Goal: Information Seeking & Learning: Check status

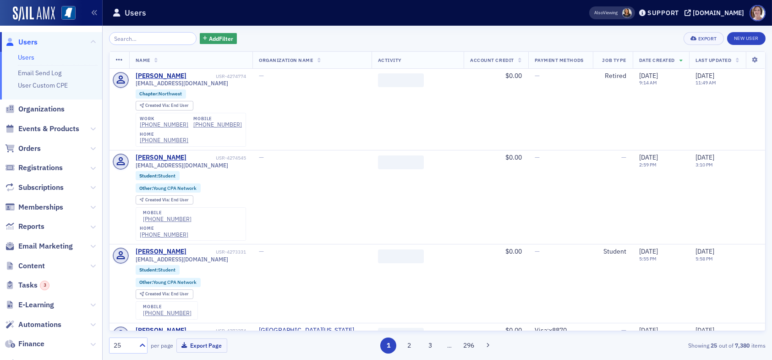
click at [144, 39] on input "search" at bounding box center [153, 38] width 88 height 13
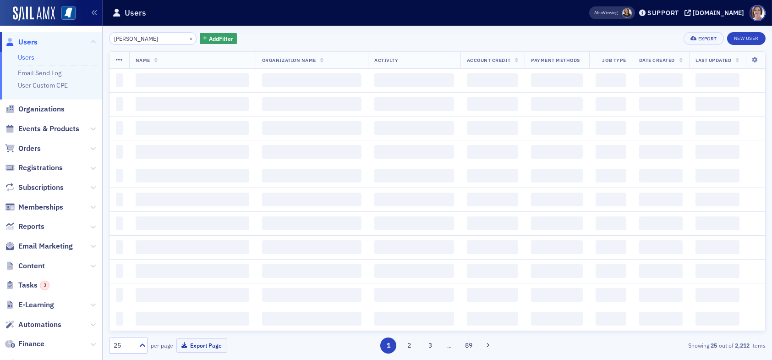
type input "jennifer allen"
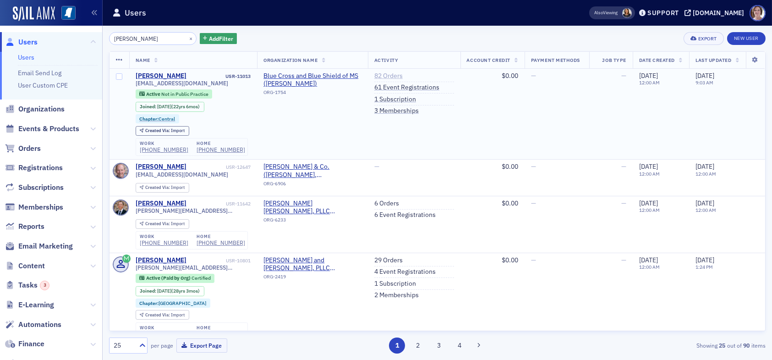
click at [381, 75] on link "82 Orders" at bounding box center [388, 76] width 28 height 8
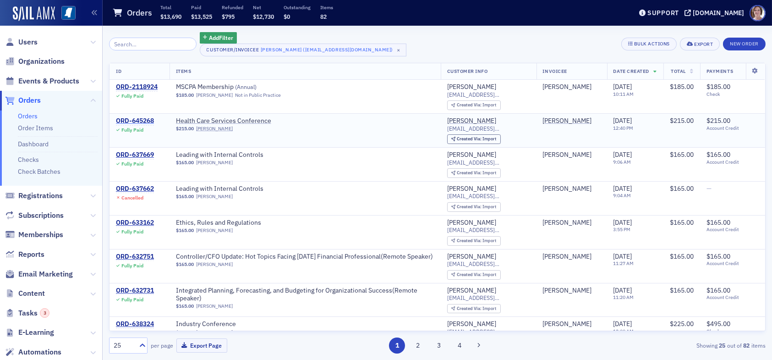
click at [141, 120] on div "ORD-645268" at bounding box center [135, 121] width 38 height 8
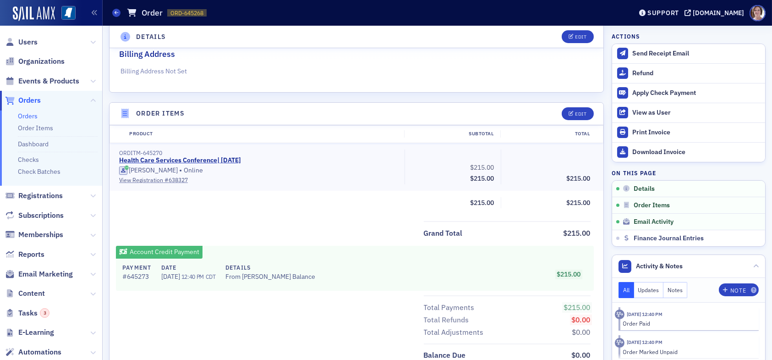
scroll to position [326, 0]
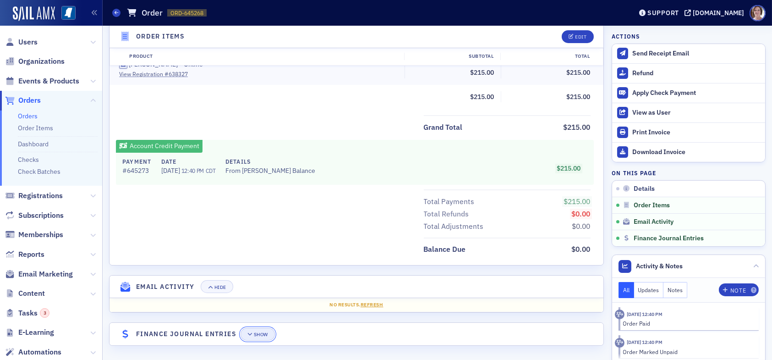
click at [263, 335] on button "Show" at bounding box center [258, 334] width 34 height 13
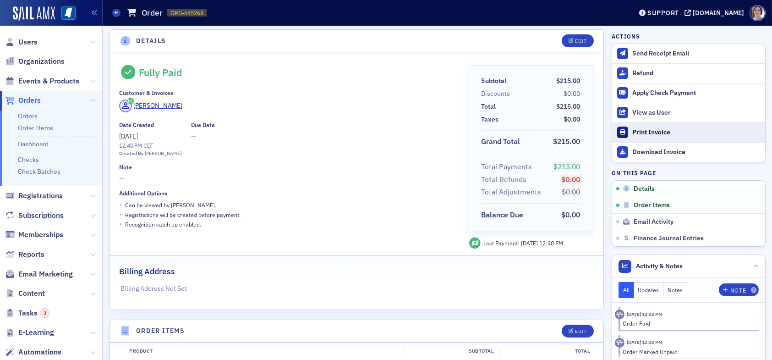
scroll to position [0, 0]
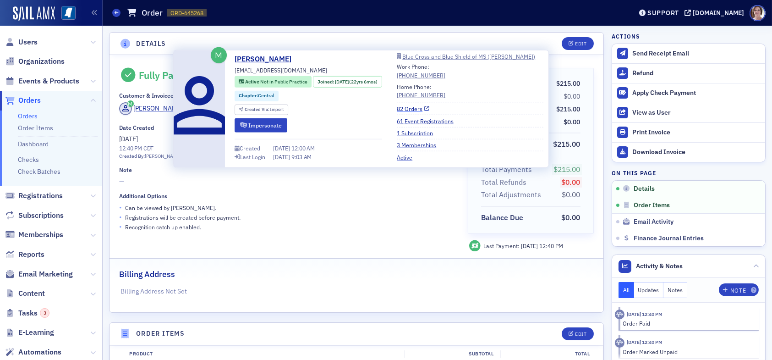
click at [417, 106] on link "82 Orders" at bounding box center [413, 108] width 33 height 8
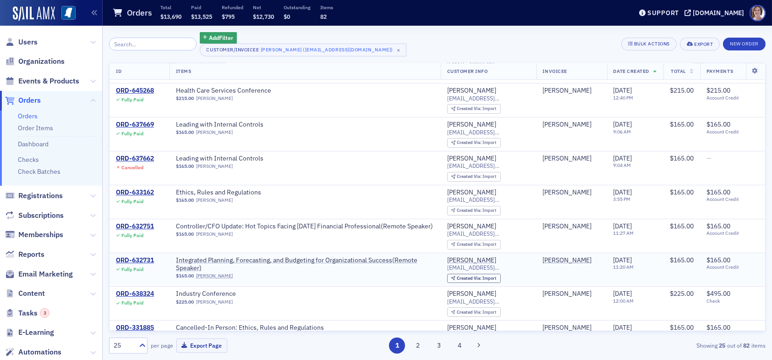
scroll to position [46, 0]
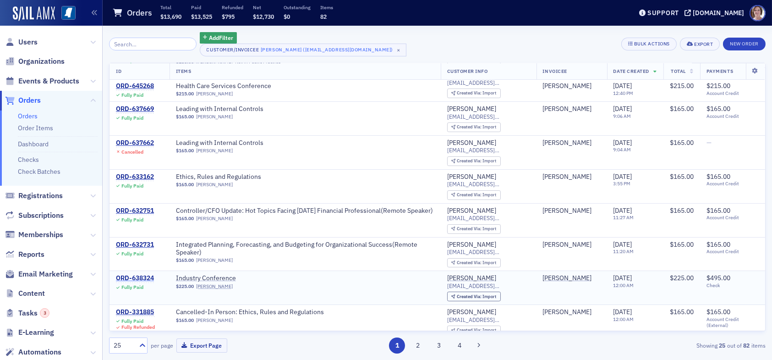
click at [135, 275] on div "ORD-638324" at bounding box center [135, 278] width 38 height 8
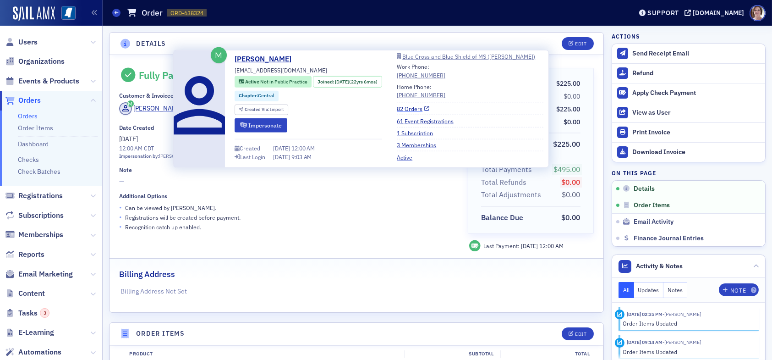
click at [415, 106] on link "82 Orders" at bounding box center [413, 108] width 33 height 8
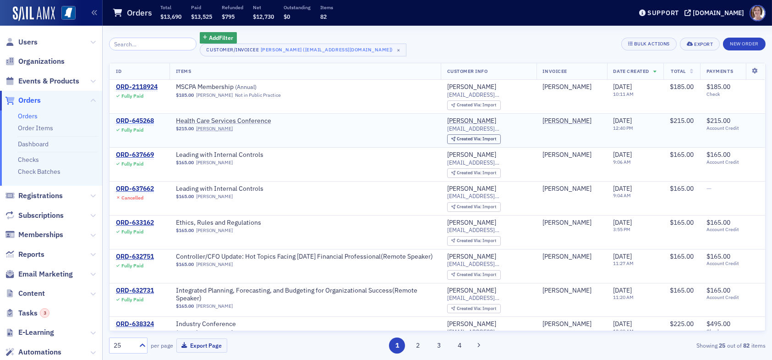
click at [143, 119] on div "ORD-645268" at bounding box center [135, 121] width 38 height 8
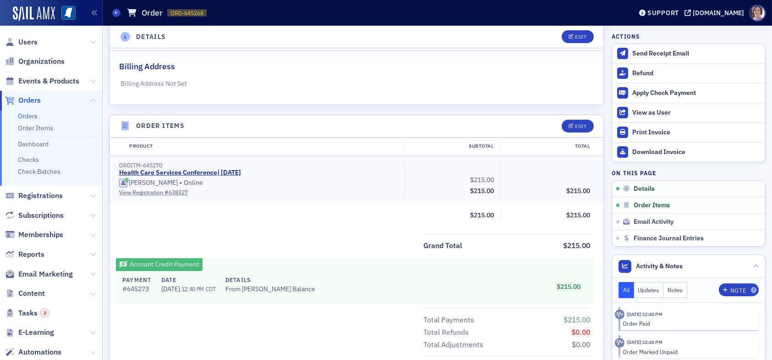
scroll to position [229, 0]
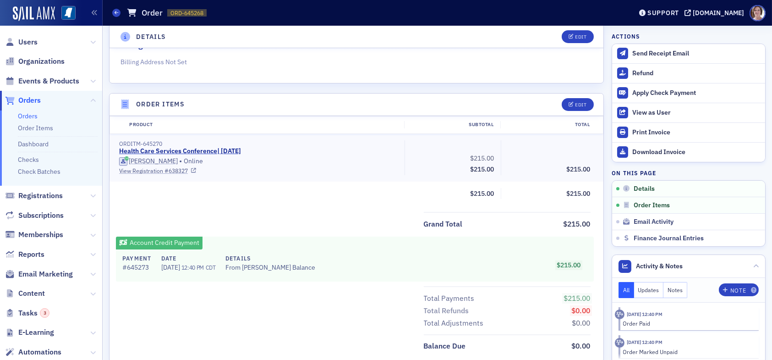
click at [172, 169] on link "View Registration # 638327" at bounding box center [258, 170] width 279 height 8
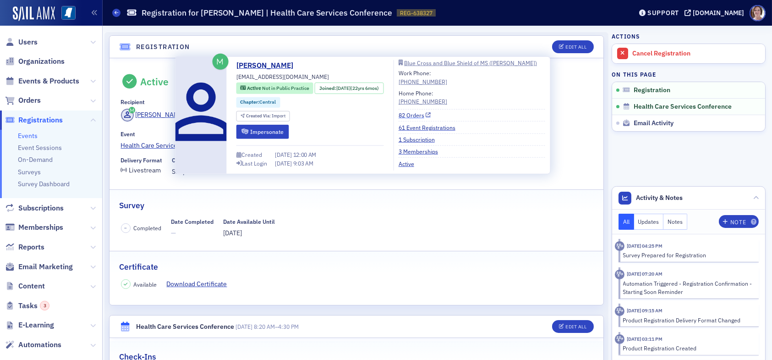
click at [422, 115] on link "82 Orders" at bounding box center [415, 115] width 33 height 8
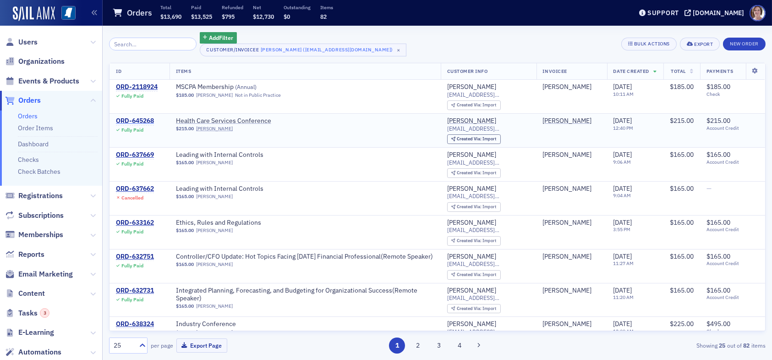
click at [135, 121] on div "ORD-645268" at bounding box center [135, 121] width 38 height 8
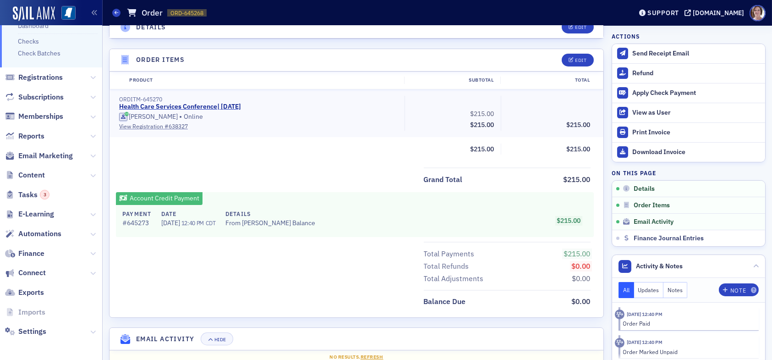
scroll to position [326, 0]
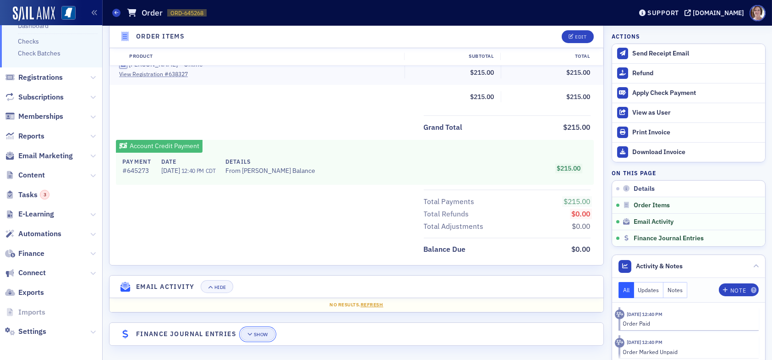
click at [263, 328] on button "Show" at bounding box center [258, 334] width 34 height 13
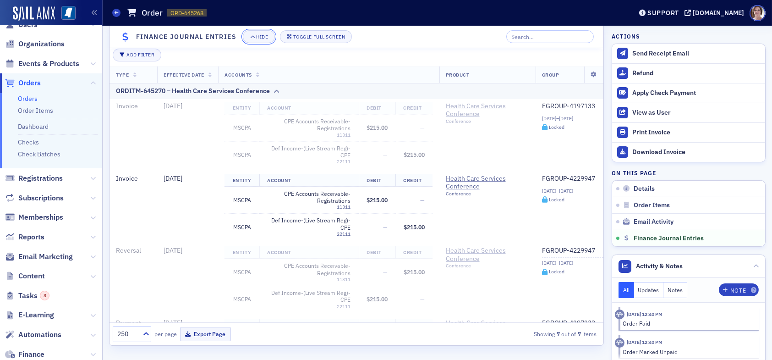
scroll to position [0, 0]
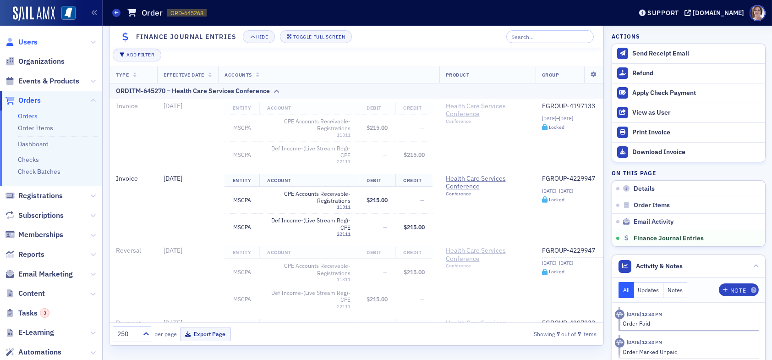
click at [32, 41] on span "Users" at bounding box center [27, 42] width 19 height 10
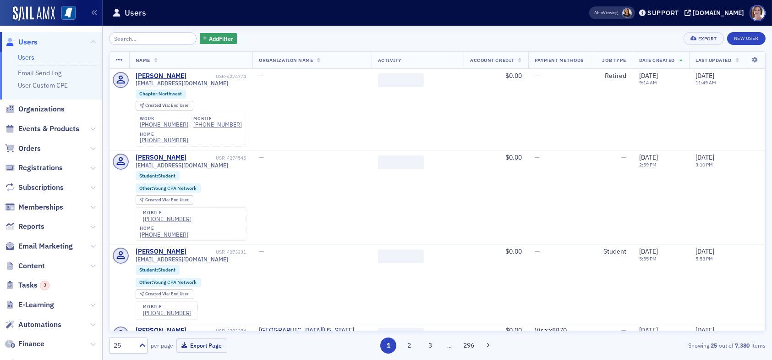
click at [161, 40] on input "search" at bounding box center [153, 38] width 88 height 13
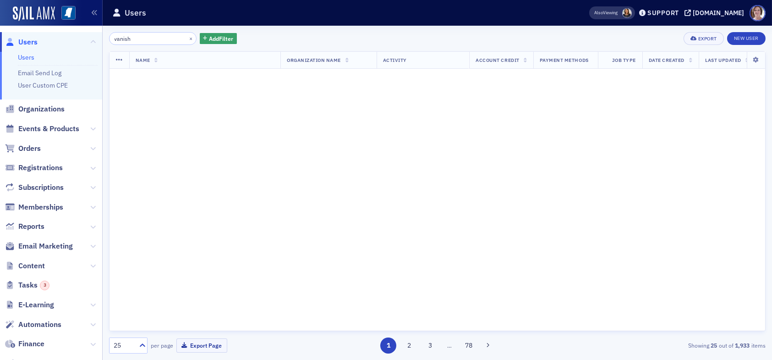
type input "vanish"
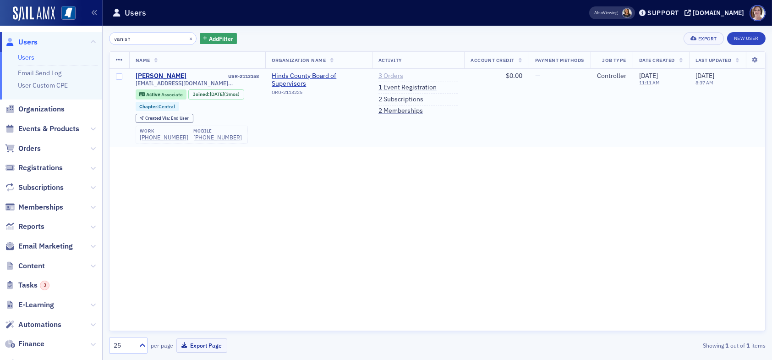
click at [386, 75] on link "3 Orders" at bounding box center [390, 76] width 25 height 8
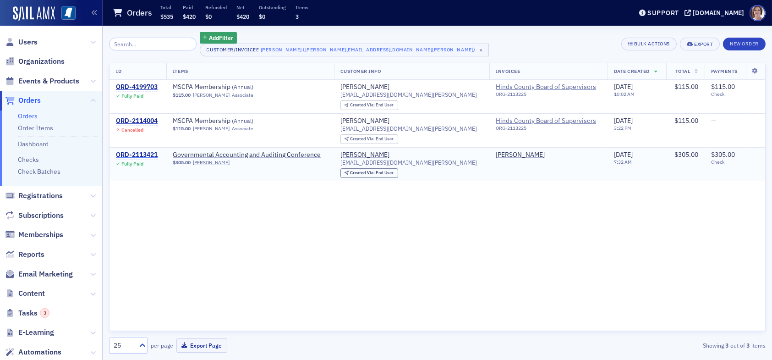
click at [137, 154] on div "ORD-2113421" at bounding box center [137, 155] width 42 height 8
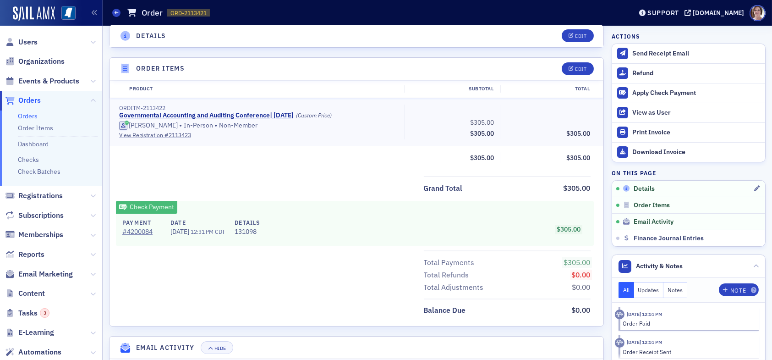
scroll to position [275, 0]
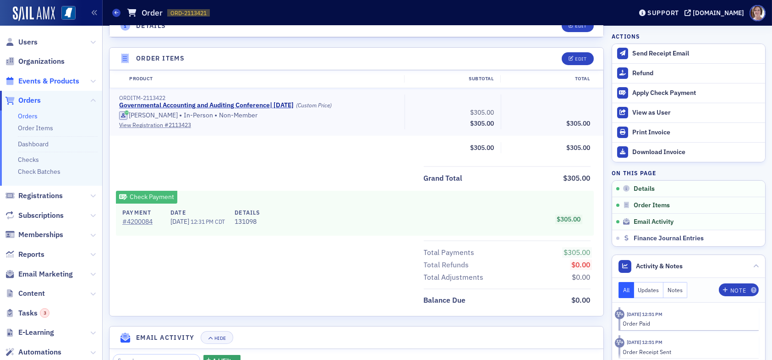
click at [44, 81] on span "Events & Products" at bounding box center [48, 81] width 61 height 10
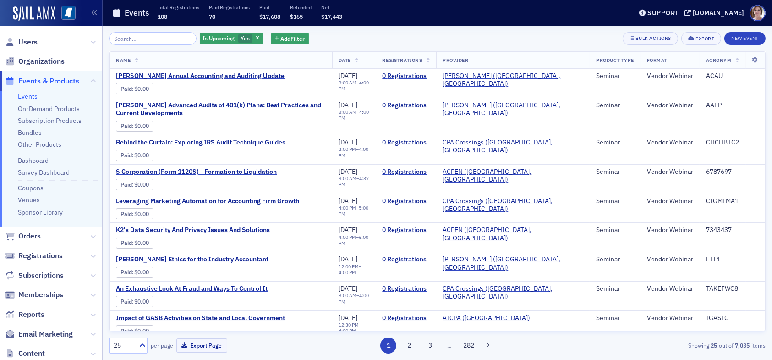
click at [141, 37] on input "search" at bounding box center [153, 38] width 88 height 13
click at [25, 43] on span "Users" at bounding box center [27, 42] width 19 height 10
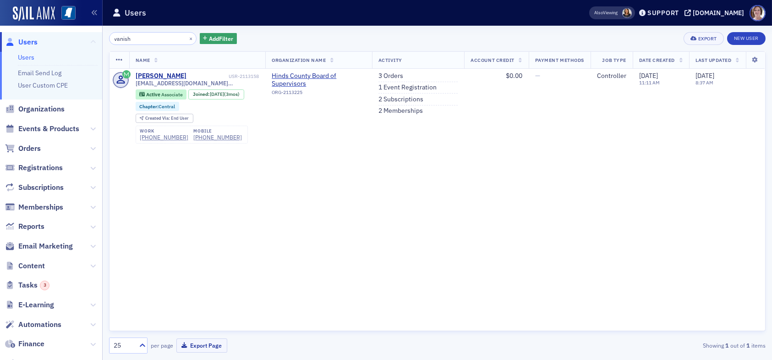
drag, startPoint x: 139, startPoint y: 39, endPoint x: 88, endPoint y: 39, distance: 50.9
click at [88, 39] on div "Users Users Email Send Log User Custom CPE Organizations Events & Products Orde…" at bounding box center [386, 180] width 772 height 360
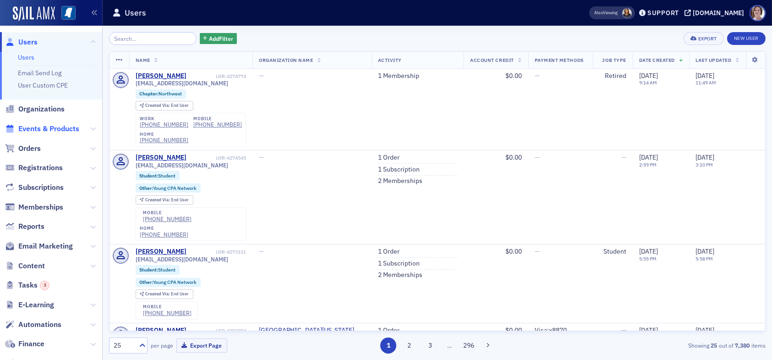
click at [49, 129] on span "Events & Products" at bounding box center [48, 129] width 61 height 10
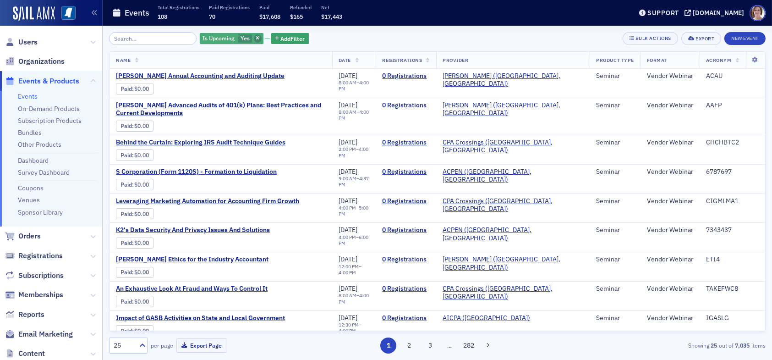
click at [256, 37] on icon "button" at bounding box center [258, 38] width 4 height 5
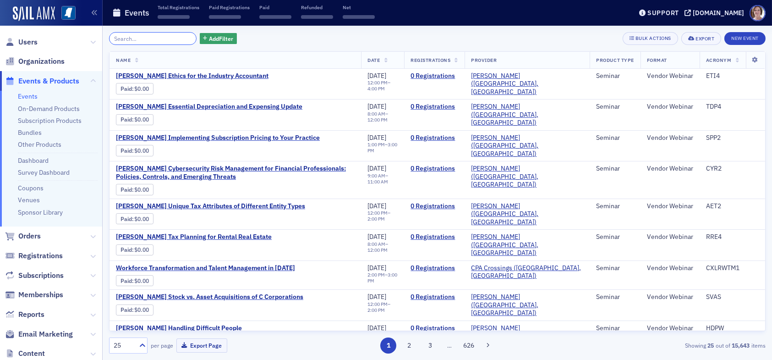
click at [155, 38] on input "search" at bounding box center [153, 38] width 88 height 13
click at [29, 44] on span "Users" at bounding box center [27, 42] width 19 height 10
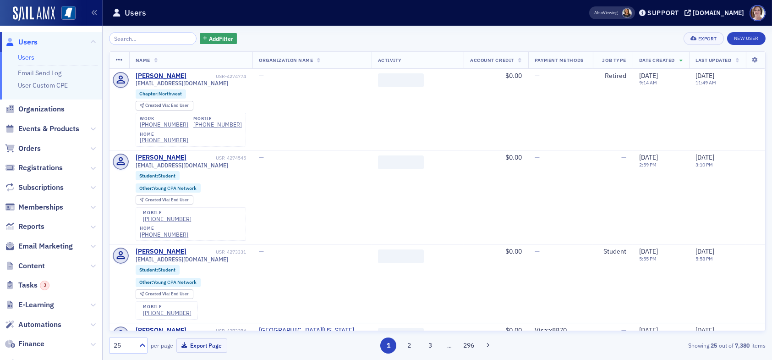
click at [149, 37] on input "search" at bounding box center [153, 38] width 88 height 13
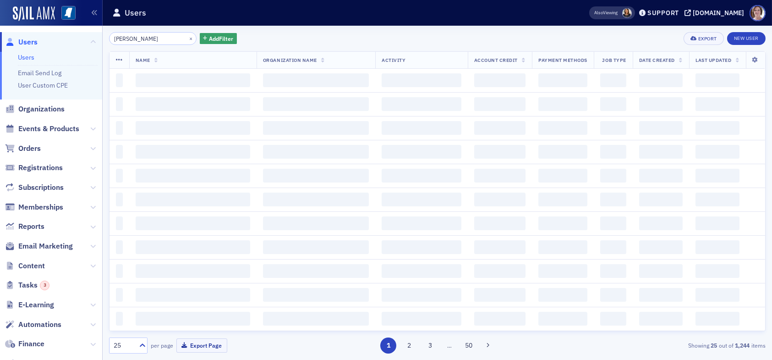
type input "amy buller"
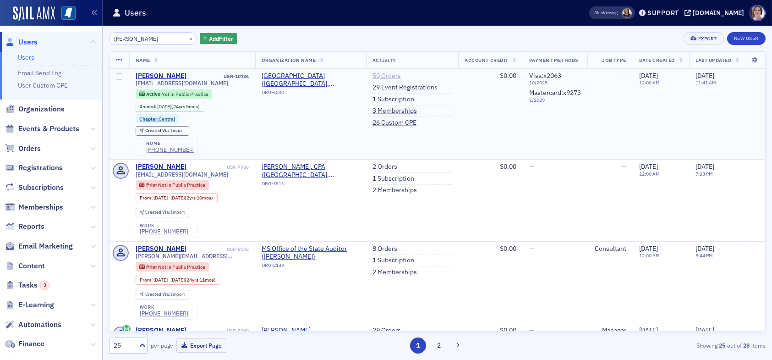
click at [379, 72] on link "50 Orders" at bounding box center [386, 76] width 28 height 8
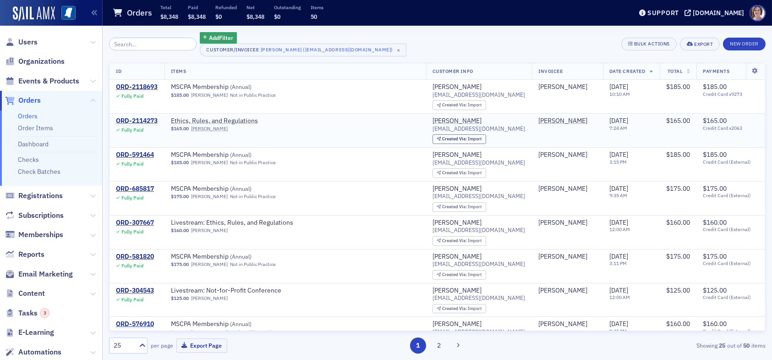
click at [150, 118] on div "ORD-2114273" at bounding box center [137, 121] width 42 height 8
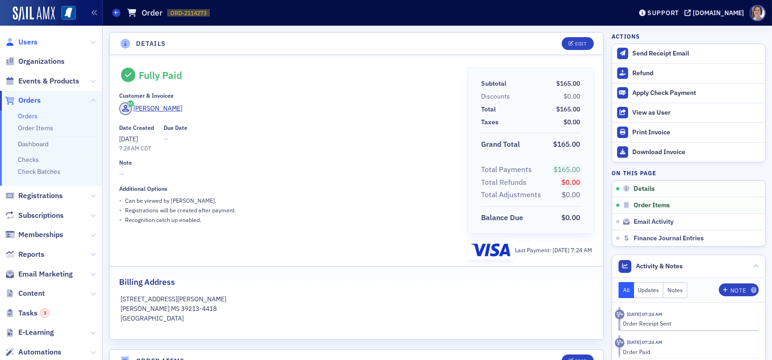
click at [33, 39] on span "Users" at bounding box center [27, 42] width 19 height 10
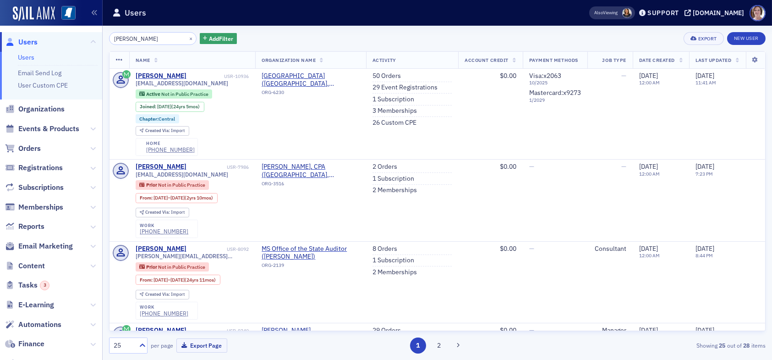
drag, startPoint x: 159, startPoint y: 39, endPoint x: 44, endPoint y: 33, distance: 115.2
click at [44, 33] on div "Users Users Email Send Log User Custom CPE Organizations Events & Products Orde…" at bounding box center [386, 180] width 772 height 360
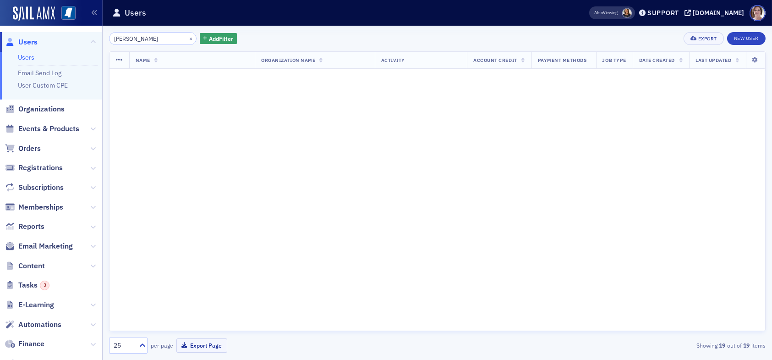
type input "connie hawkins"
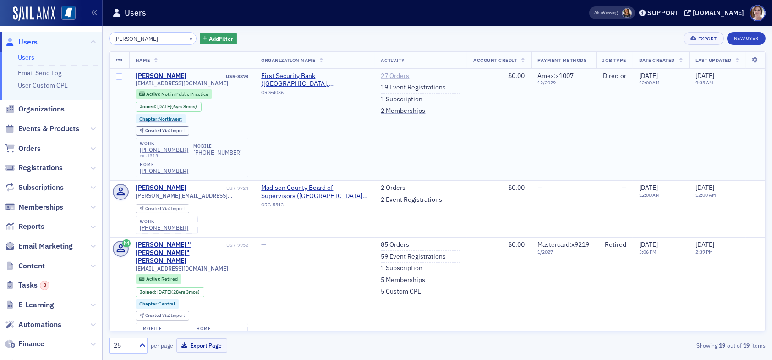
click at [391, 75] on link "27 Orders" at bounding box center [395, 76] width 28 height 8
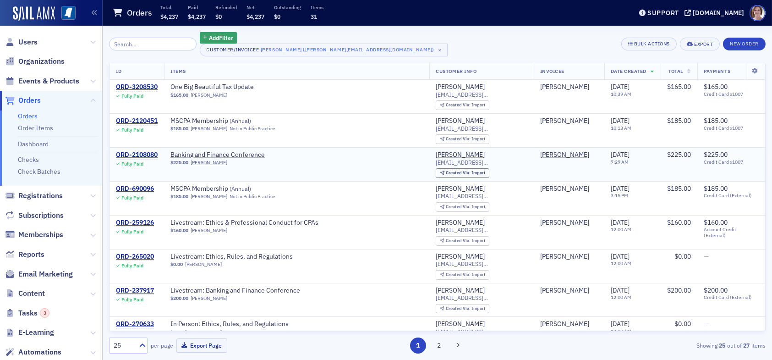
click at [131, 154] on div "ORD-2108080" at bounding box center [137, 155] width 42 height 8
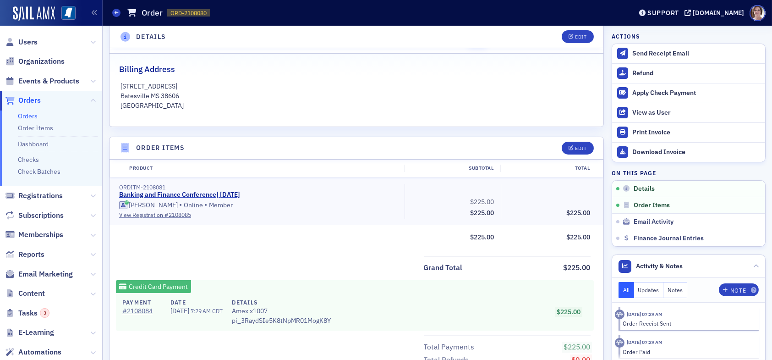
scroll to position [229, 0]
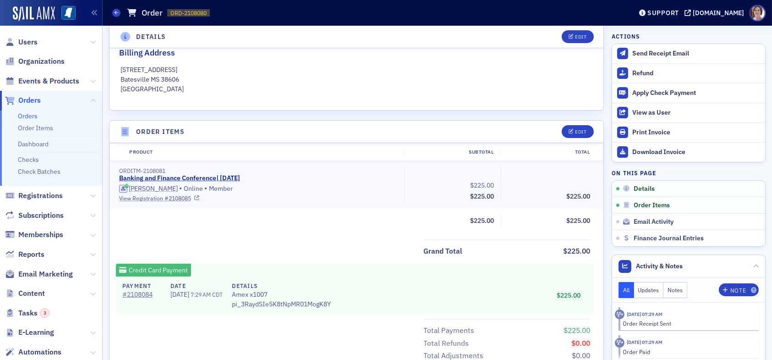
click at [177, 197] on link "View Registration # 2108085" at bounding box center [258, 198] width 279 height 8
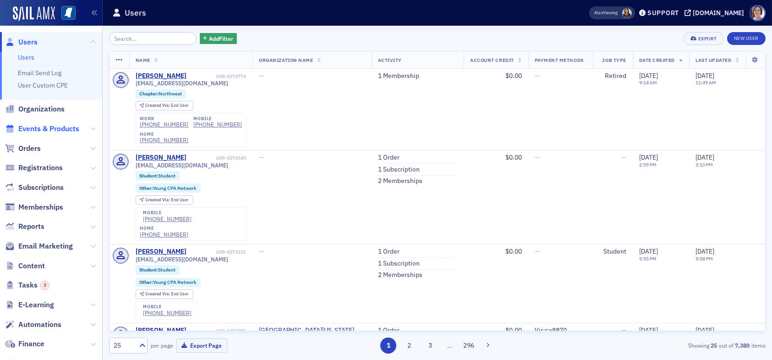
click at [49, 129] on span "Events & Products" at bounding box center [48, 129] width 61 height 10
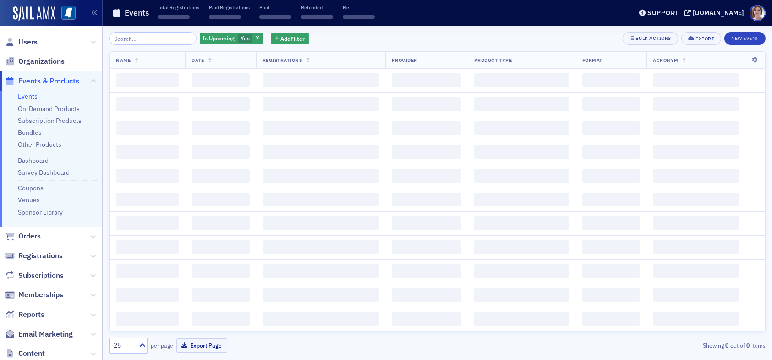
click at [141, 40] on input "search" at bounding box center [153, 38] width 88 height 13
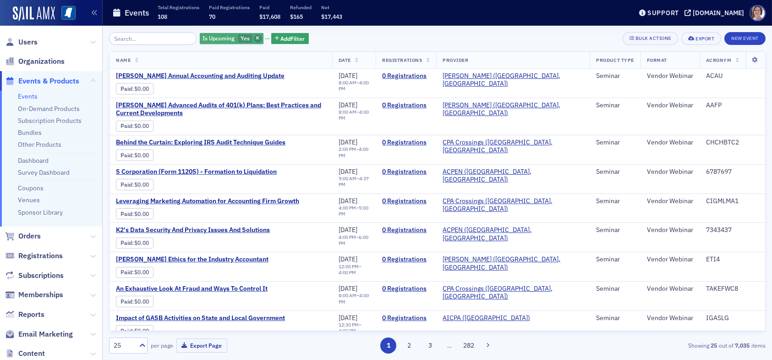
click at [256, 38] on icon "button" at bounding box center [258, 38] width 4 height 5
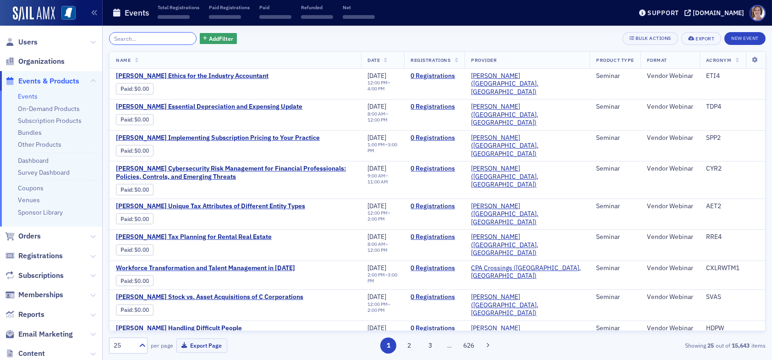
click at [171, 36] on input "search" at bounding box center [153, 38] width 88 height 13
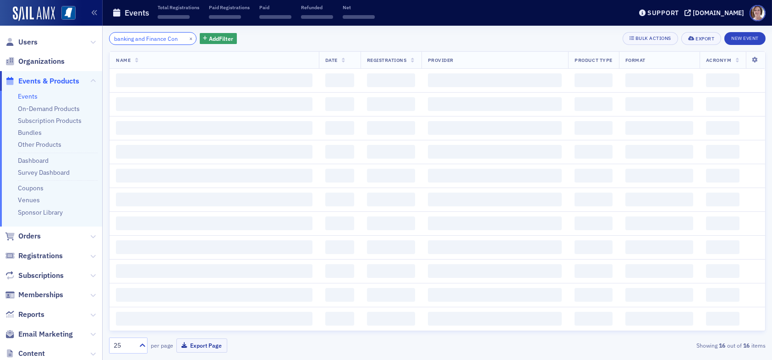
scroll to position [0, 2]
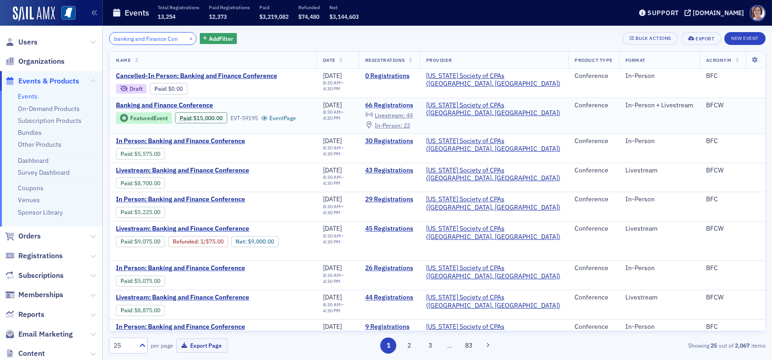
type input "banking and Finance Con"
click at [413, 105] on link "66 Registrations" at bounding box center [389, 105] width 48 height 8
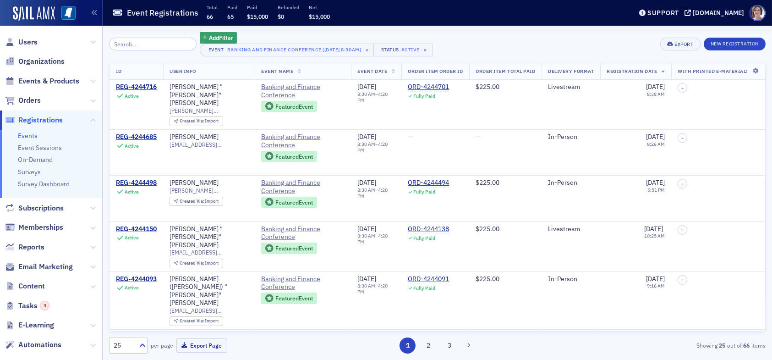
click at [136, 40] on input "search" at bounding box center [153, 44] width 88 height 13
type input "j"
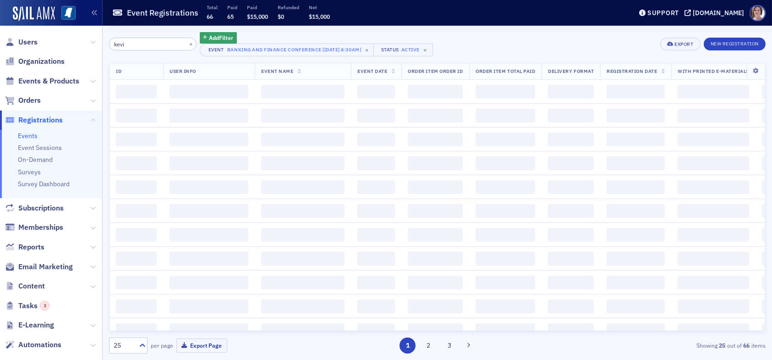
type input "kevin"
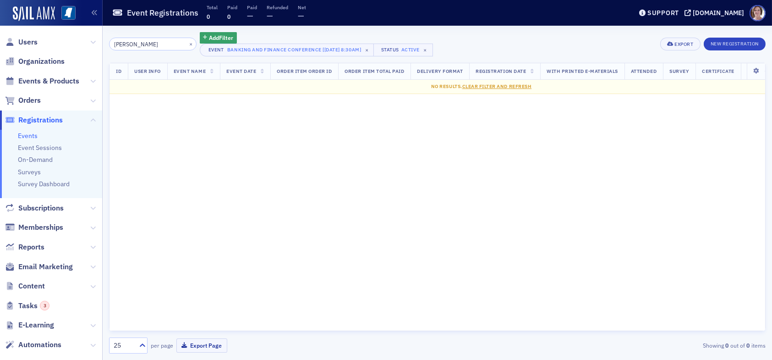
drag, startPoint x: 131, startPoint y: 42, endPoint x: 63, endPoint y: 44, distance: 68.8
click at [63, 44] on div "Users Organizations Events & Products Orders Registrations Events Event Session…" at bounding box center [386, 180] width 772 height 360
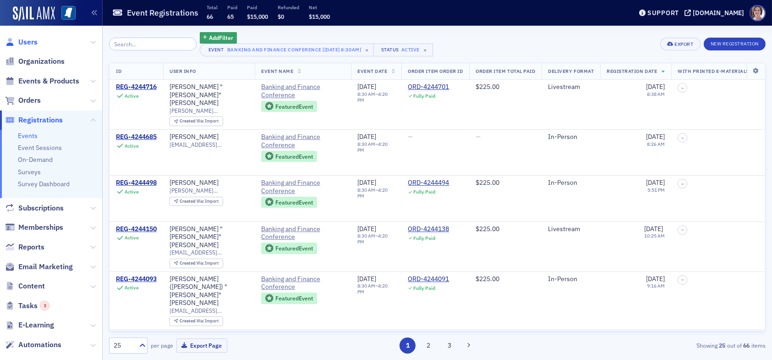
click at [23, 43] on span "Users" at bounding box center [27, 42] width 19 height 10
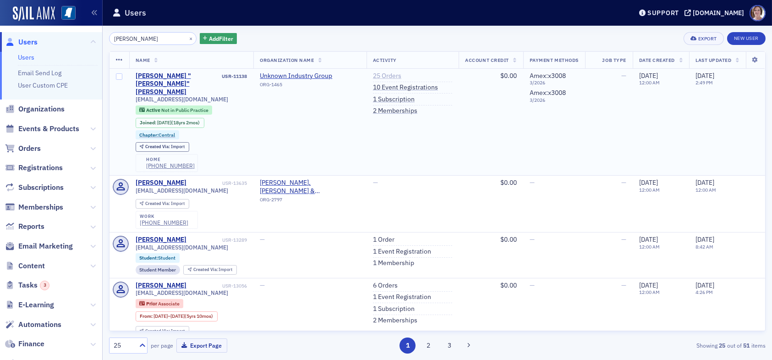
type input "kevin bailey"
click at [386, 76] on link "25 Orders" at bounding box center [387, 76] width 28 height 8
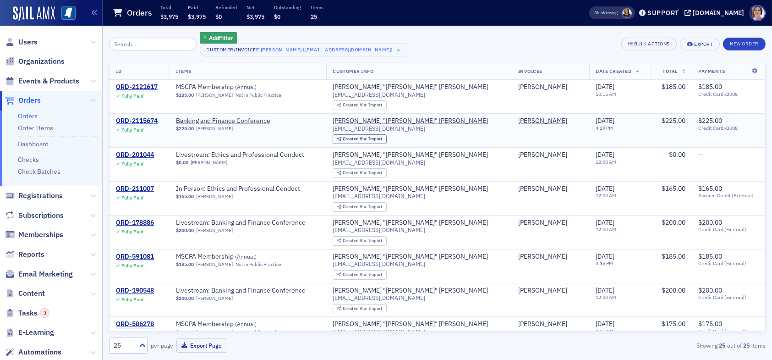
click at [137, 119] on div "ORD-2115674" at bounding box center [137, 121] width 42 height 8
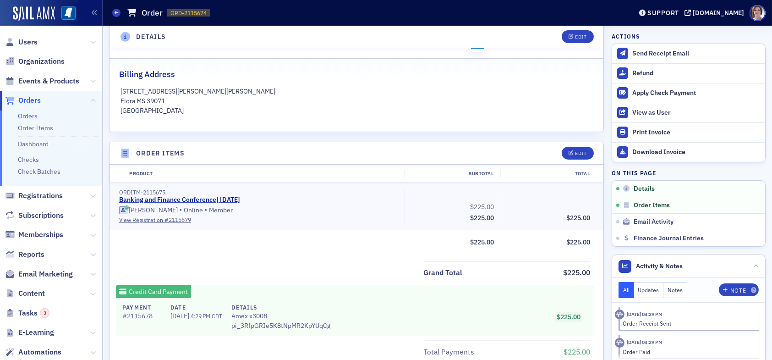
scroll to position [229, 0]
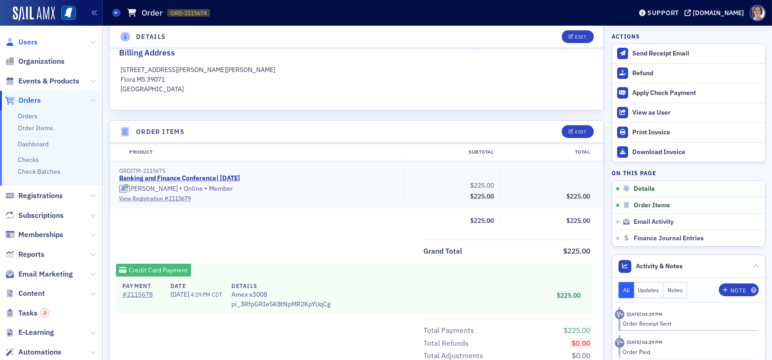
click at [27, 40] on span "Users" at bounding box center [27, 42] width 19 height 10
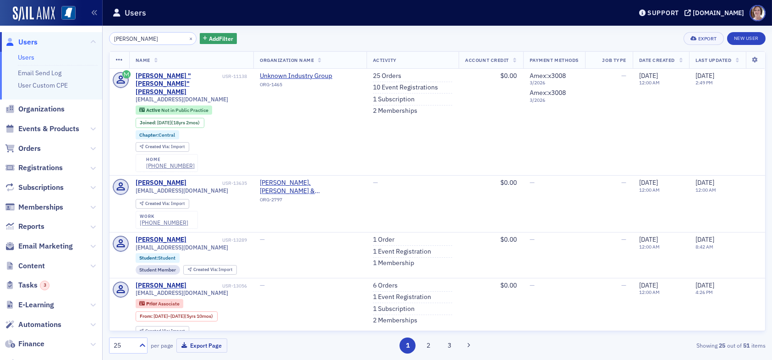
drag, startPoint x: 163, startPoint y: 39, endPoint x: 67, endPoint y: 39, distance: 95.8
click at [67, 39] on div "Users Users Email Send Log User Custom CPE Organizations Events & Products Orde…" at bounding box center [386, 180] width 772 height 360
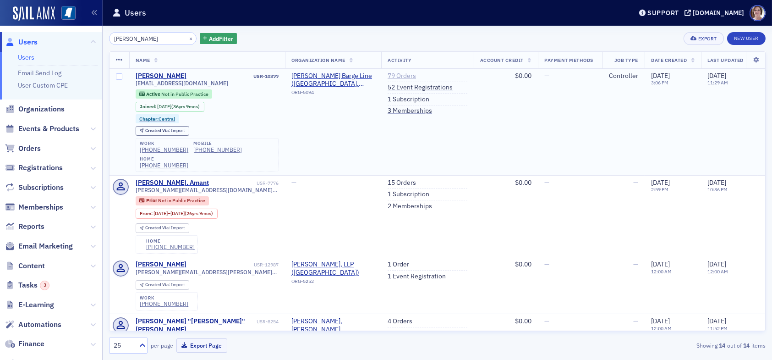
type input "cindy howing"
click at [402, 76] on link "79 Orders" at bounding box center [402, 76] width 28 height 8
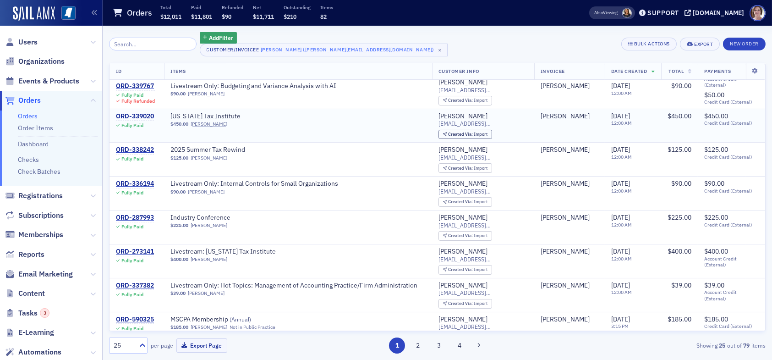
scroll to position [137, 0]
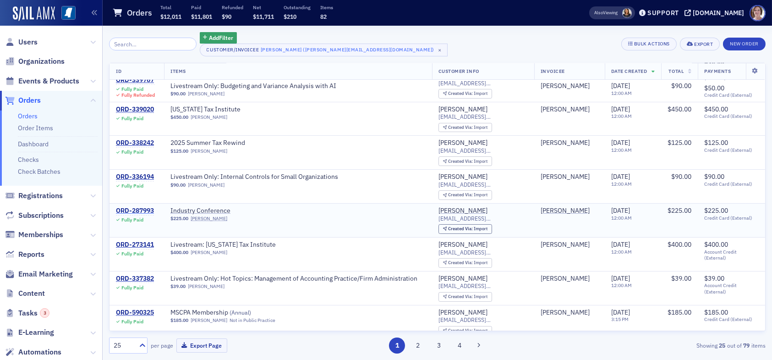
click at [137, 209] on div "ORD-287993" at bounding box center [135, 211] width 38 height 8
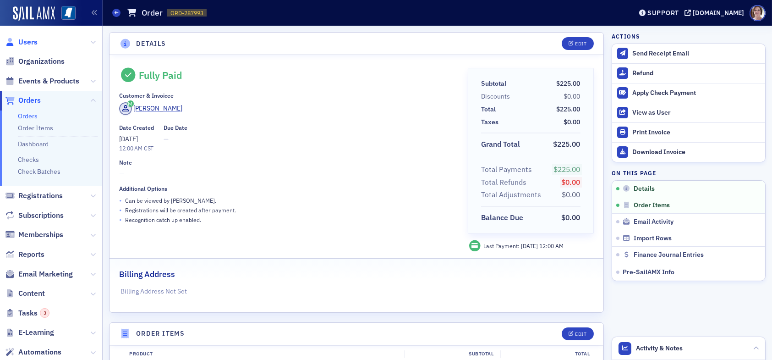
click at [29, 39] on span "Users" at bounding box center [27, 42] width 19 height 10
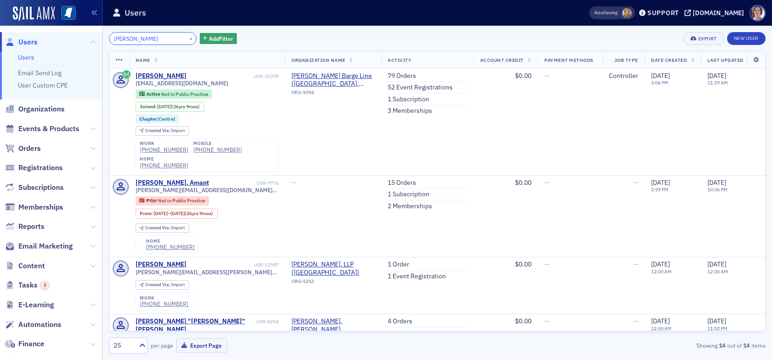
drag, startPoint x: 153, startPoint y: 40, endPoint x: 51, endPoint y: 34, distance: 102.3
click at [52, 35] on div "Users Users Email Send Log User Custom CPE Organizations Events & Products Orde…" at bounding box center [386, 180] width 772 height 360
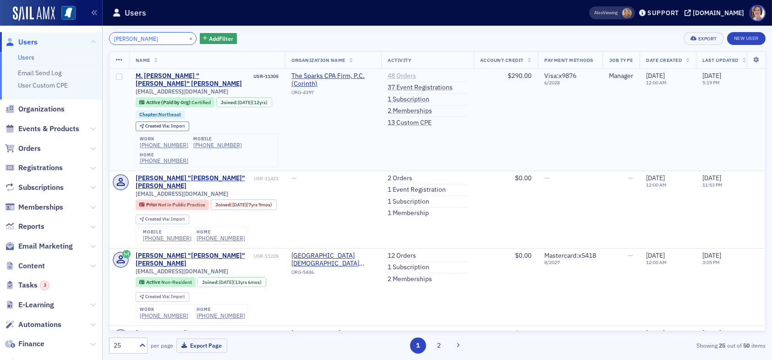
type input "beth cossitt"
click at [406, 75] on link "48 Orders" at bounding box center [402, 76] width 28 height 8
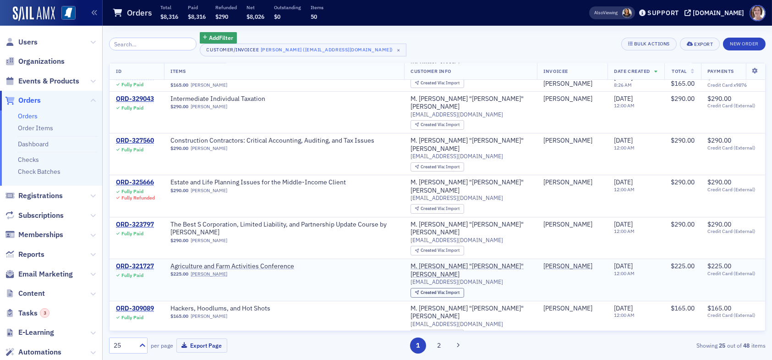
scroll to position [46, 0]
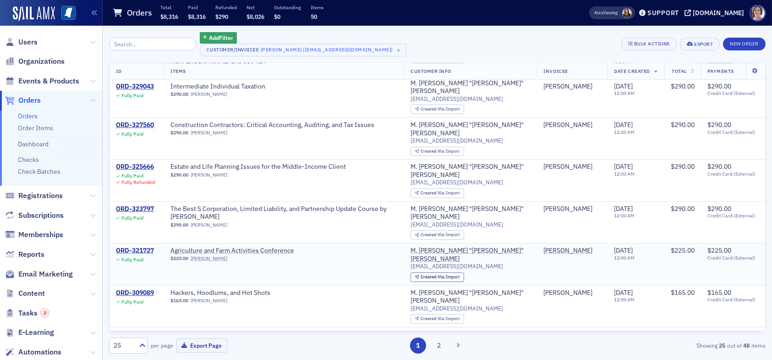
click at [147, 247] on div "ORD-321727" at bounding box center [135, 251] width 38 height 8
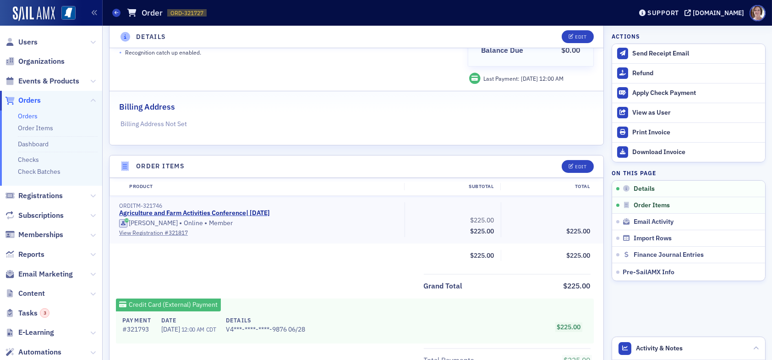
scroll to position [183, 0]
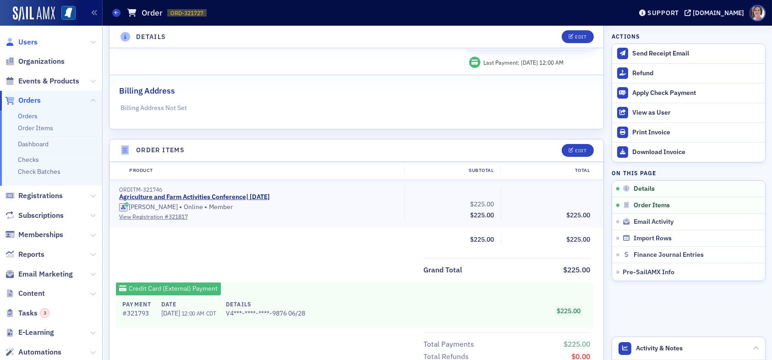
click at [31, 45] on span "Users" at bounding box center [27, 42] width 19 height 10
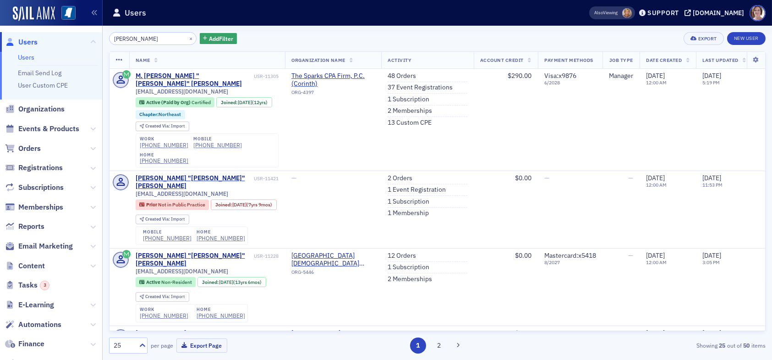
drag, startPoint x: 153, startPoint y: 40, endPoint x: 56, endPoint y: 31, distance: 97.1
click at [57, 31] on div "Users Users Email Send Log User Custom CPE Organizations Events & Products Orde…" at bounding box center [386, 180] width 772 height 360
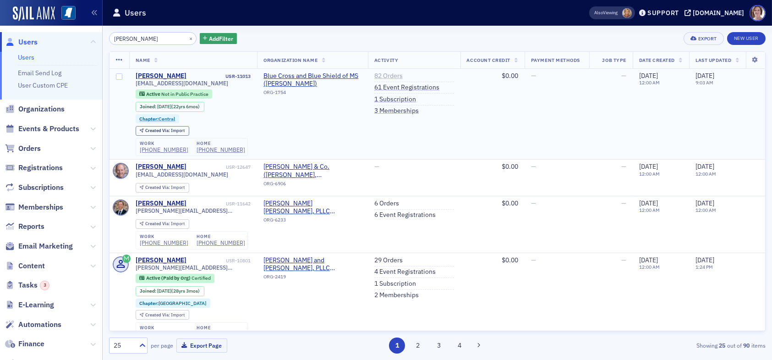
type input "jennifer allen"
click at [379, 73] on link "82 Orders" at bounding box center [388, 76] width 28 height 8
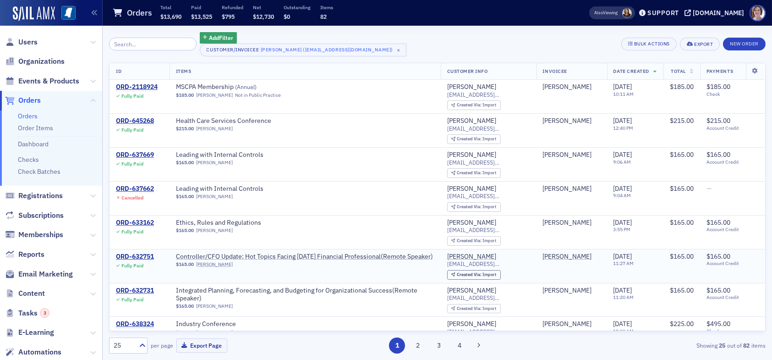
scroll to position [46, 0]
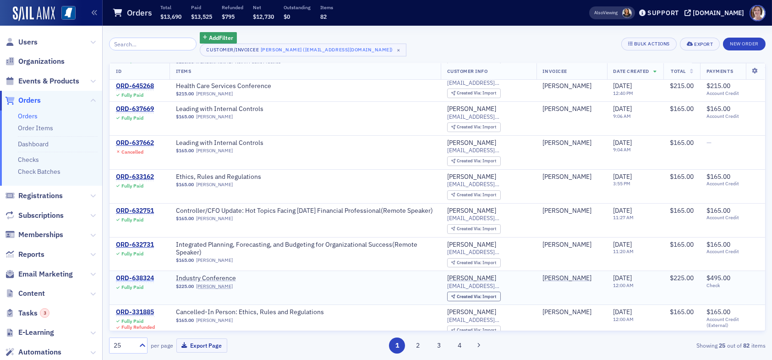
click at [149, 276] on div "ORD-638324" at bounding box center [135, 278] width 38 height 8
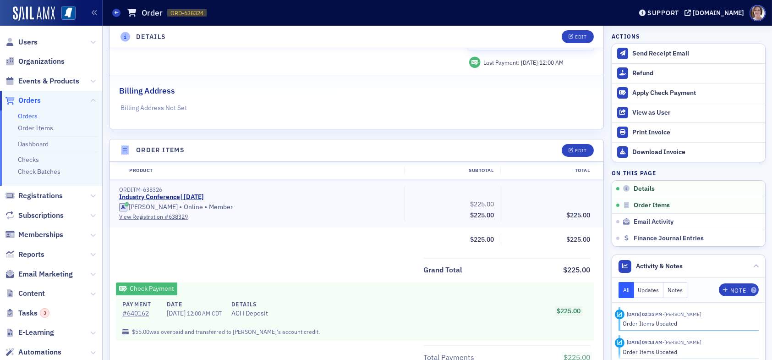
scroll to position [229, 0]
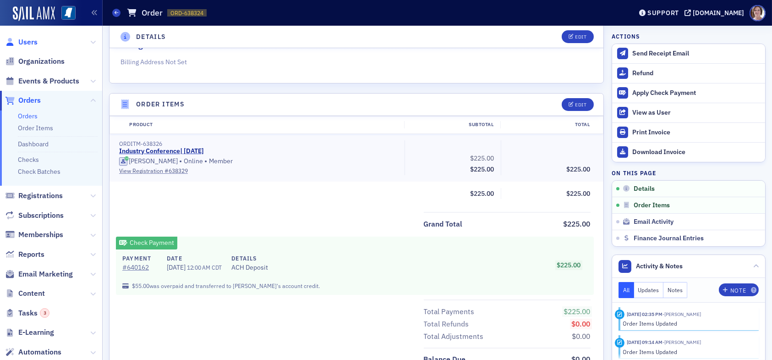
click at [29, 42] on span "Users" at bounding box center [27, 42] width 19 height 10
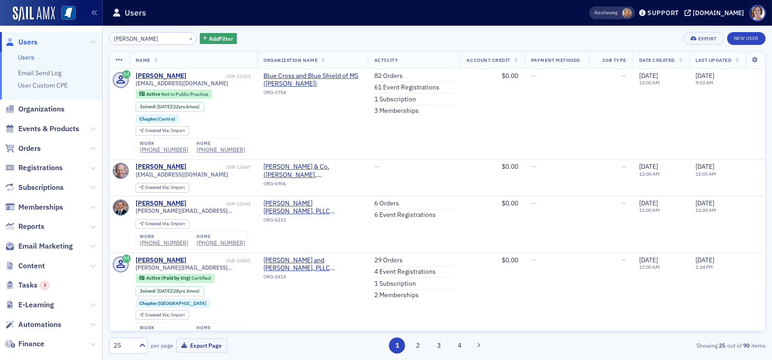
drag, startPoint x: 142, startPoint y: 38, endPoint x: 79, endPoint y: 34, distance: 63.8
click at [79, 34] on div "Users Users Email Send Log User Custom CPE Organizations Events & Products Orde…" at bounding box center [386, 180] width 772 height 360
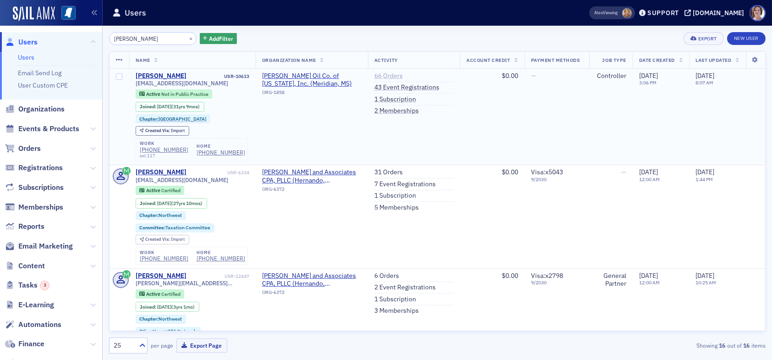
type input "vicki dyer"
click at [386, 74] on link "66 Orders" at bounding box center [388, 76] width 28 height 8
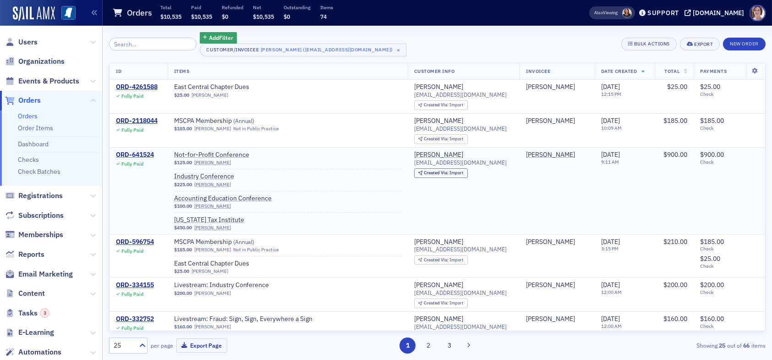
click at [143, 154] on div "ORD-641524" at bounding box center [135, 155] width 38 height 8
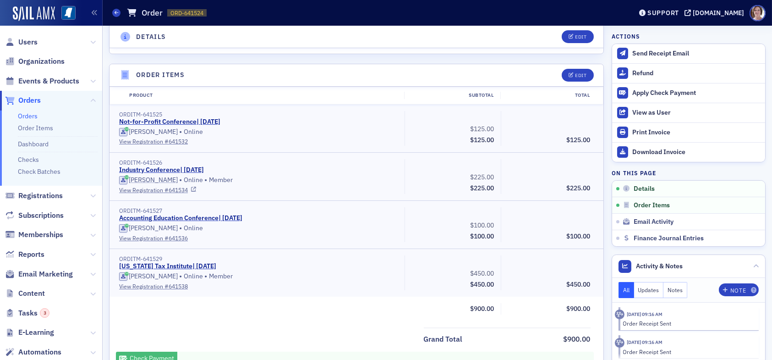
scroll to position [275, 0]
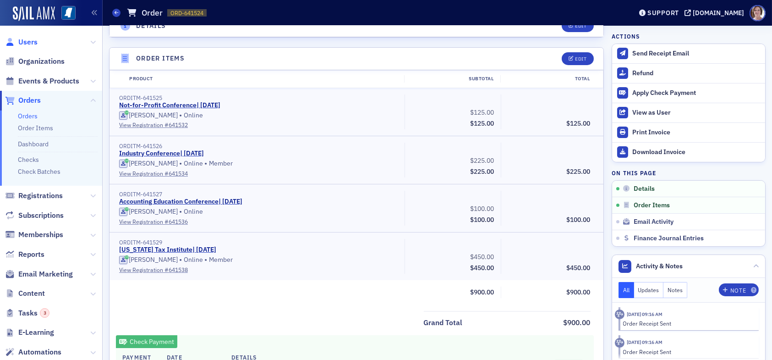
click at [27, 43] on span "Users" at bounding box center [27, 42] width 19 height 10
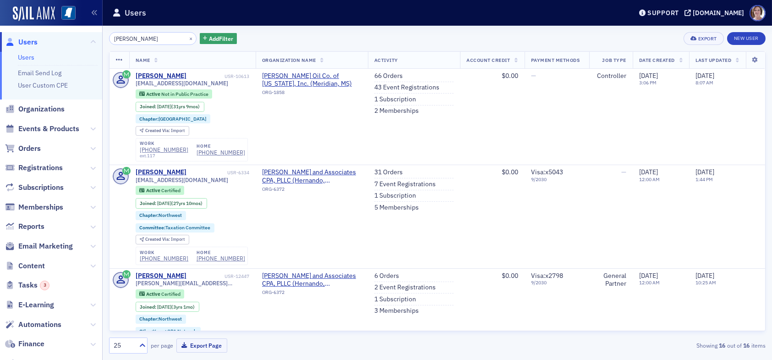
drag, startPoint x: 150, startPoint y: 39, endPoint x: 66, endPoint y: 20, distance: 86.8
click at [55, 34] on div "Users Users Email Send Log User Custom CPE Organizations Events & Products Orde…" at bounding box center [386, 180] width 772 height 360
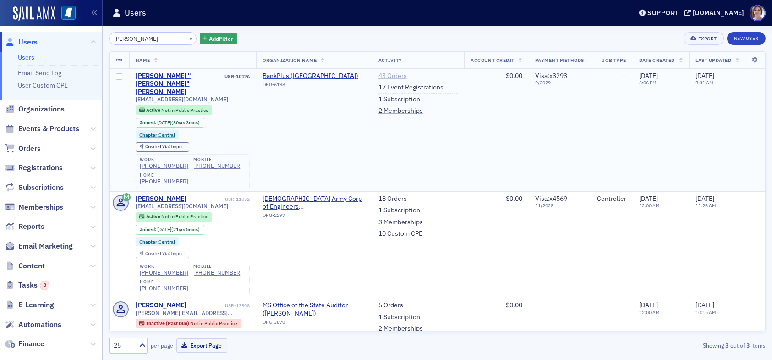
type input "southerland"
click at [387, 75] on link "43 Orders" at bounding box center [392, 76] width 28 height 8
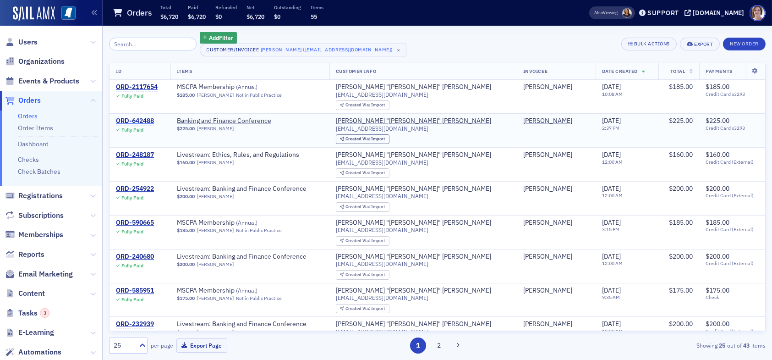
click at [150, 121] on div "ORD-642488" at bounding box center [135, 121] width 38 height 8
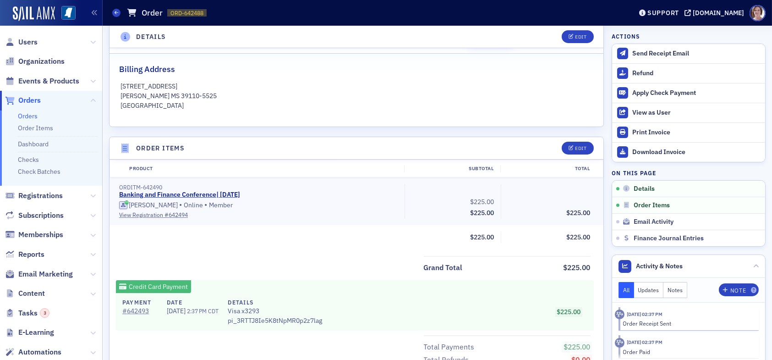
scroll to position [229, 0]
